Goal: Obtain resource: Obtain resource

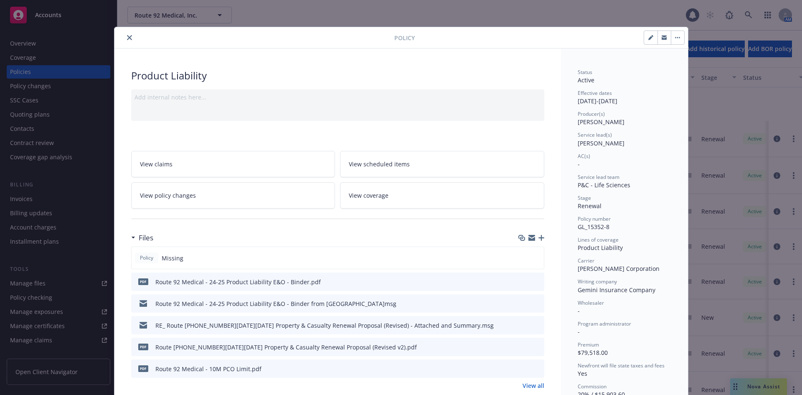
click at [127, 37] on icon "close" at bounding box center [129, 37] width 5 height 5
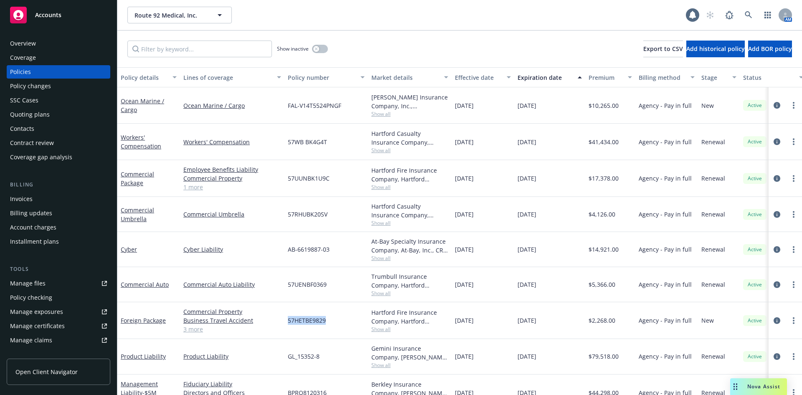
drag, startPoint x: 325, startPoint y: 321, endPoint x: 287, endPoint y: 324, distance: 38.2
click at [287, 324] on div "57HETBE9829" at bounding box center [326, 320] width 84 height 37
copy span "57HETBE9829"
